Goal: Go to known website: Go to known website

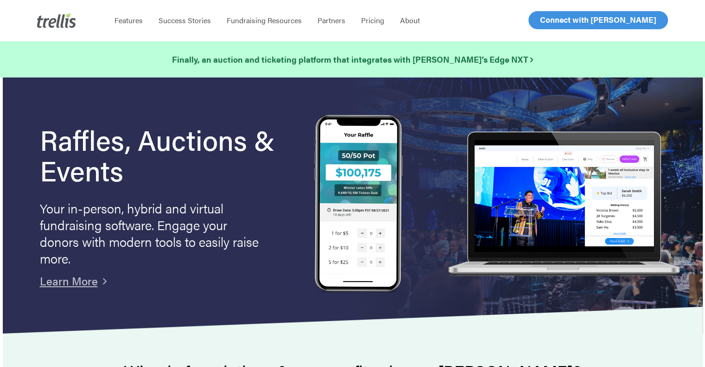
click at [549, 24] on span "Log In" at bounding box center [551, 19] width 22 height 11
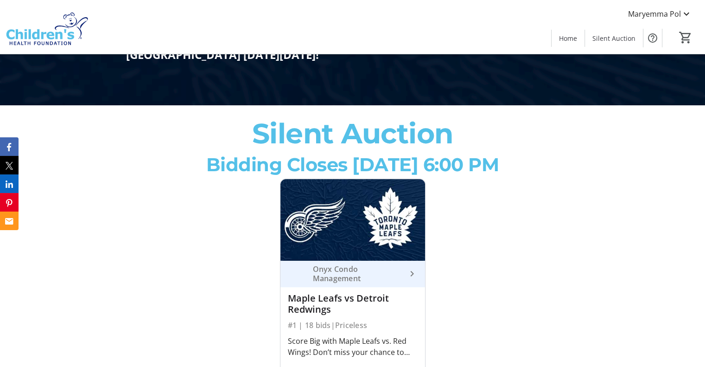
scroll to position [261, 0]
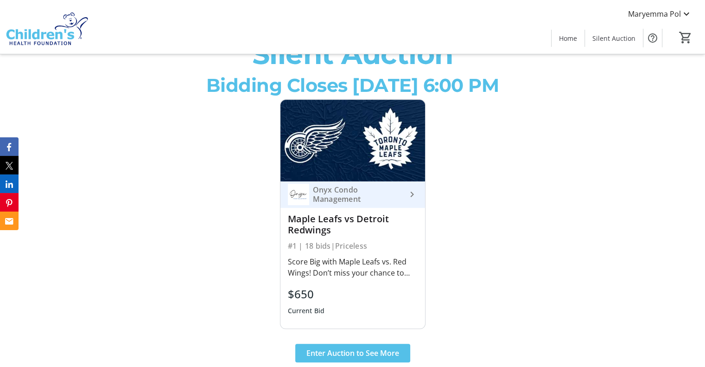
scroll to position [341, 0]
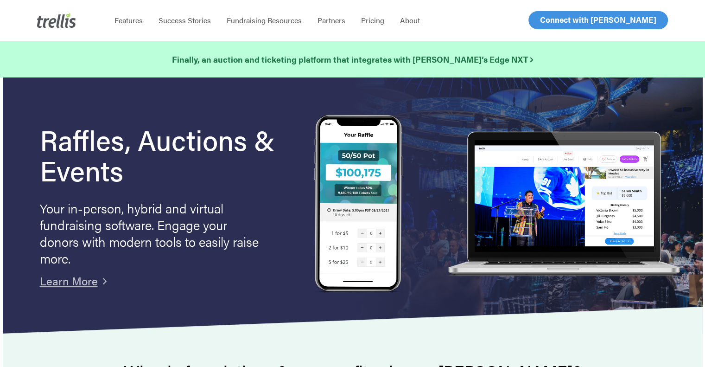
click at [552, 19] on span "Log In" at bounding box center [551, 19] width 22 height 11
